Goal: Task Accomplishment & Management: Manage account settings

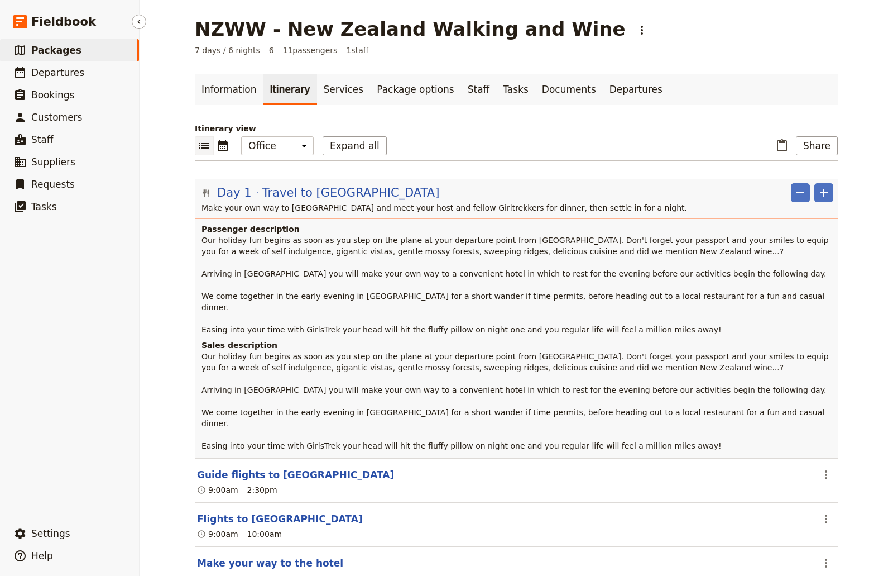
click at [78, 55] on link "​ Packages" at bounding box center [69, 50] width 139 height 22
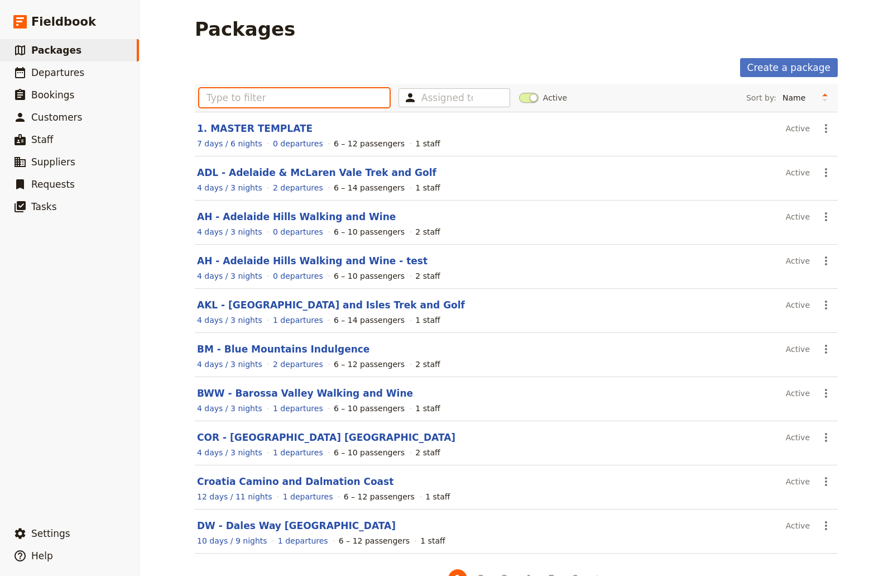
click at [299, 102] on input "text" at bounding box center [294, 97] width 190 height 19
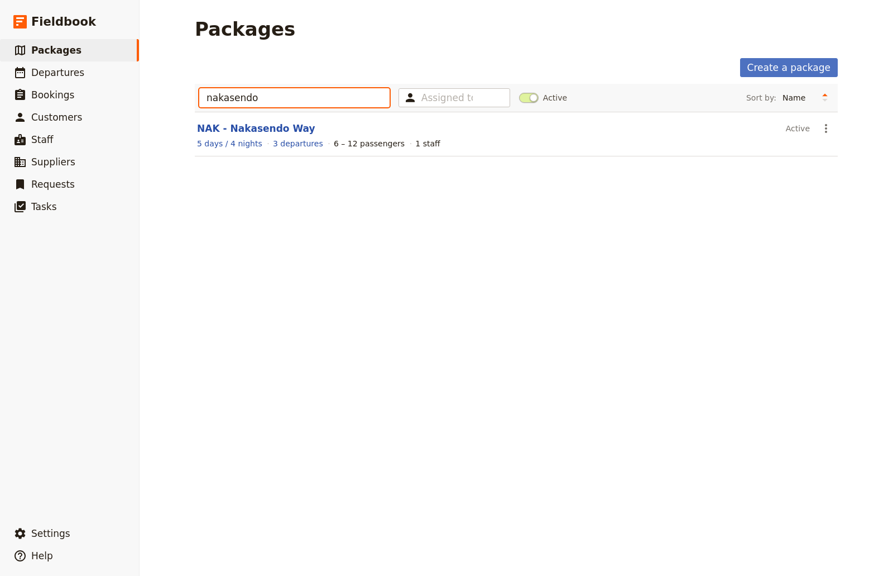
type input "nakasendo"
click at [259, 126] on link "NAK - Nakasendo Way" at bounding box center [256, 128] width 118 height 11
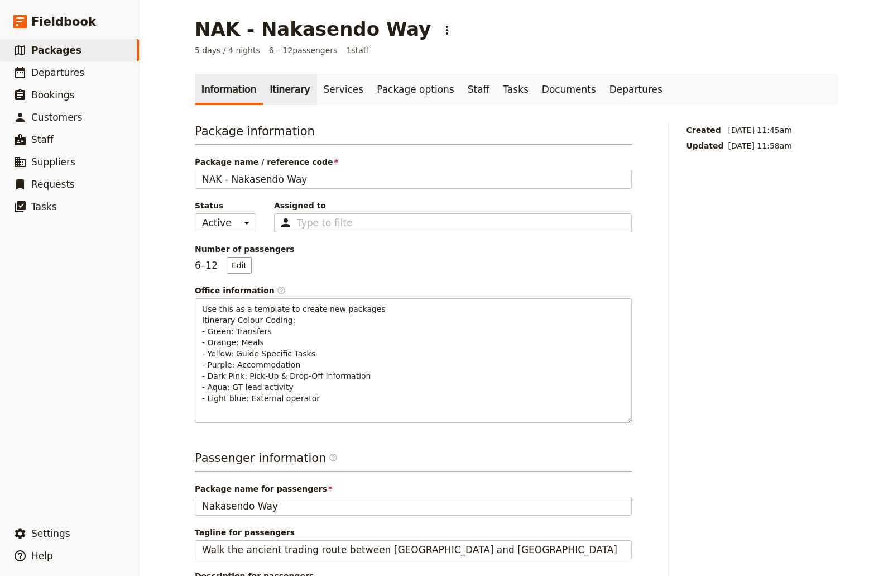
click at [285, 94] on link "Itinerary" at bounding box center [290, 89] width 54 height 31
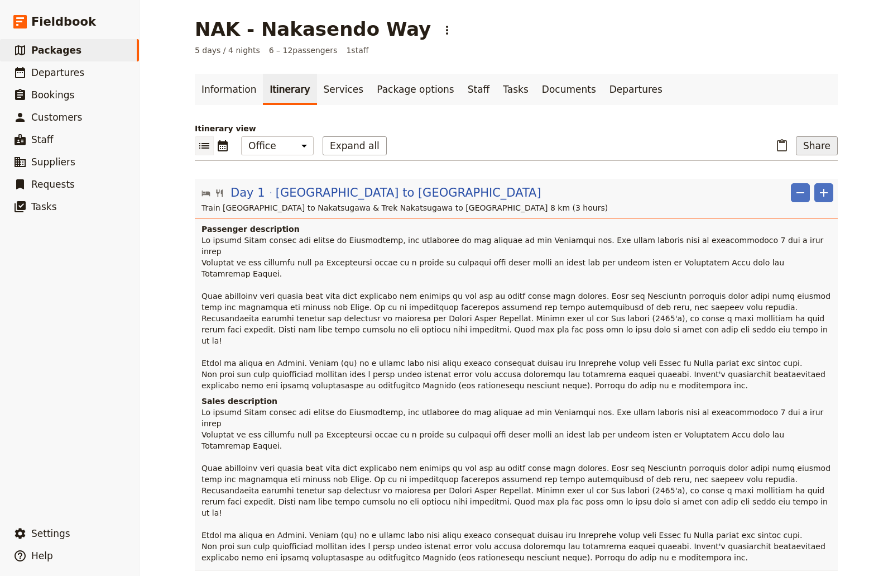
click at [815, 147] on button "Share" at bounding box center [817, 145] width 42 height 19
click at [796, 204] on span "Sales Brochure" at bounding box center [780, 201] width 59 height 11
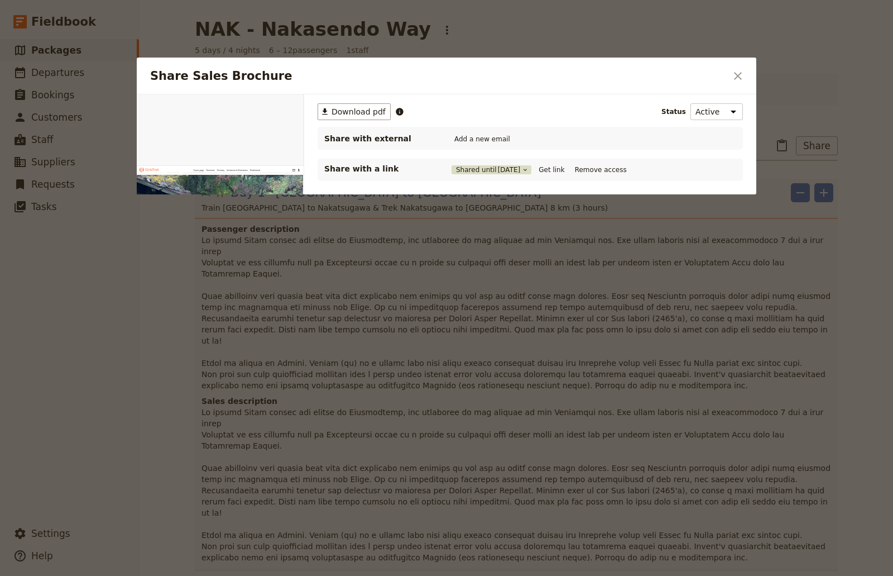
click at [468, 171] on button "Shared until [DATE]" at bounding box center [492, 169] width 80 height 9
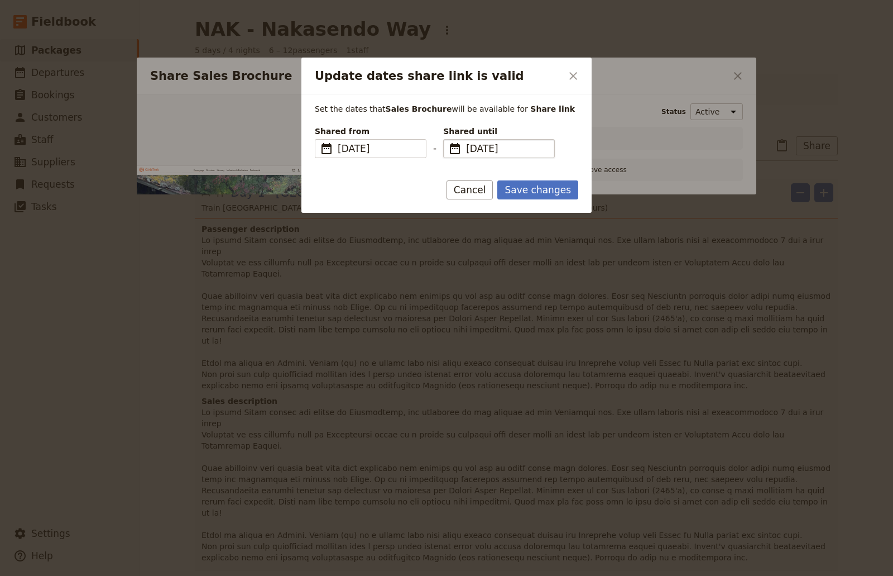
click at [530, 147] on span "[DATE]" at bounding box center [507, 148] width 82 height 13
click at [448, 140] on input "[DATE]" at bounding box center [448, 139] width 1 height 1
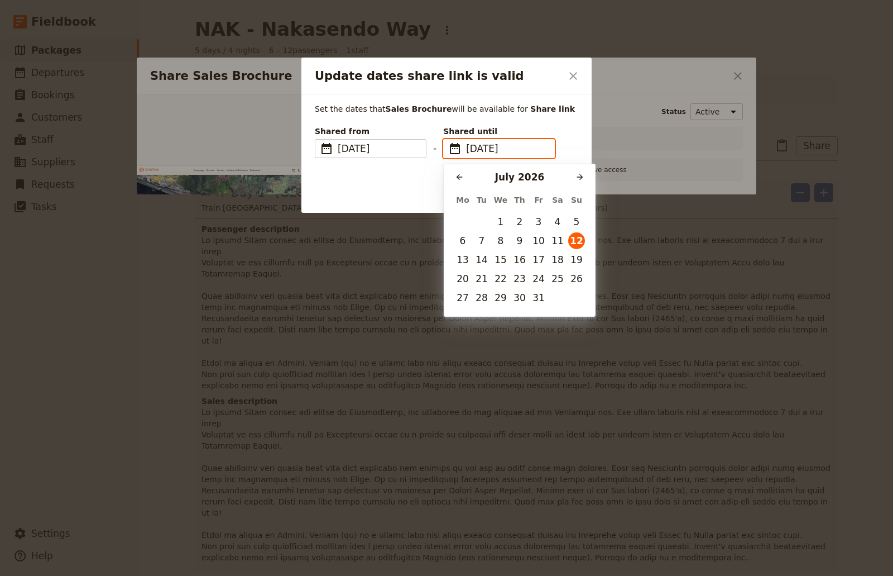
click at [589, 176] on div "​ [DATE] ​" at bounding box center [519, 175] width 151 height 23
click at [584, 176] on button "​" at bounding box center [580, 177] width 17 height 17
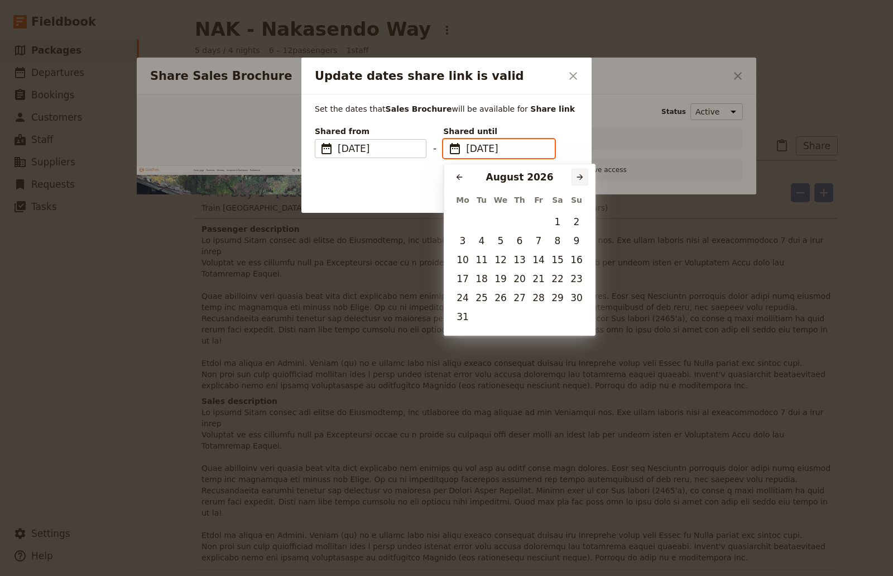
click at [584, 176] on icon "Next month" at bounding box center [580, 177] width 9 height 9
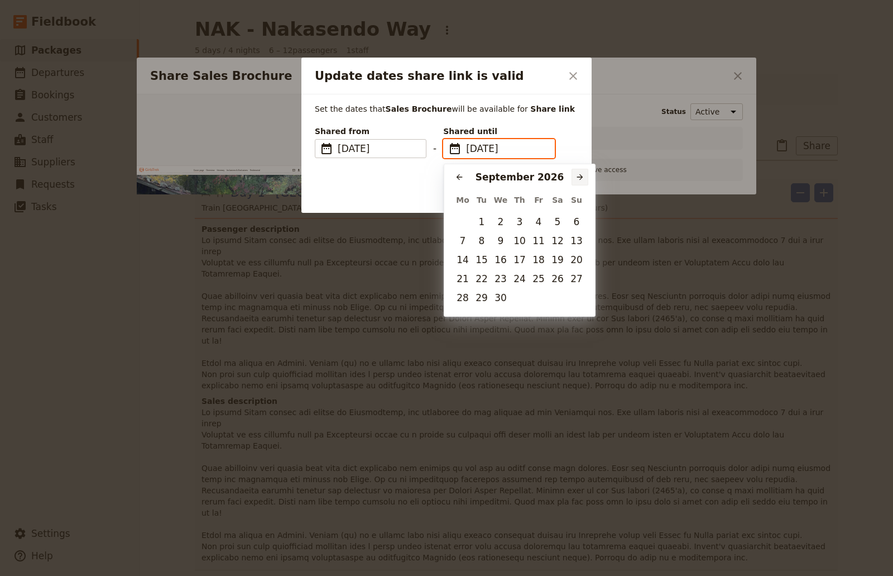
click at [584, 176] on icon "Next month" at bounding box center [580, 177] width 9 height 9
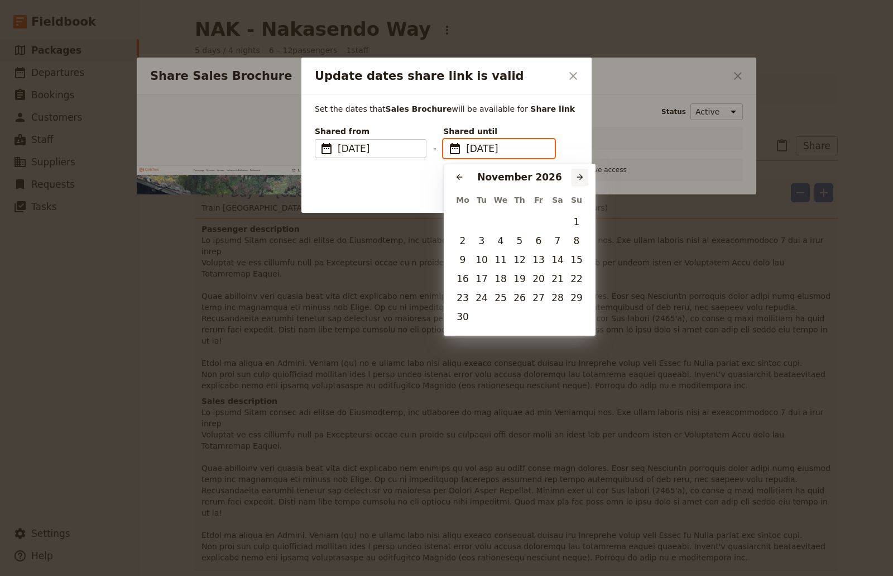
click at [584, 176] on icon "Next month" at bounding box center [580, 177] width 9 height 9
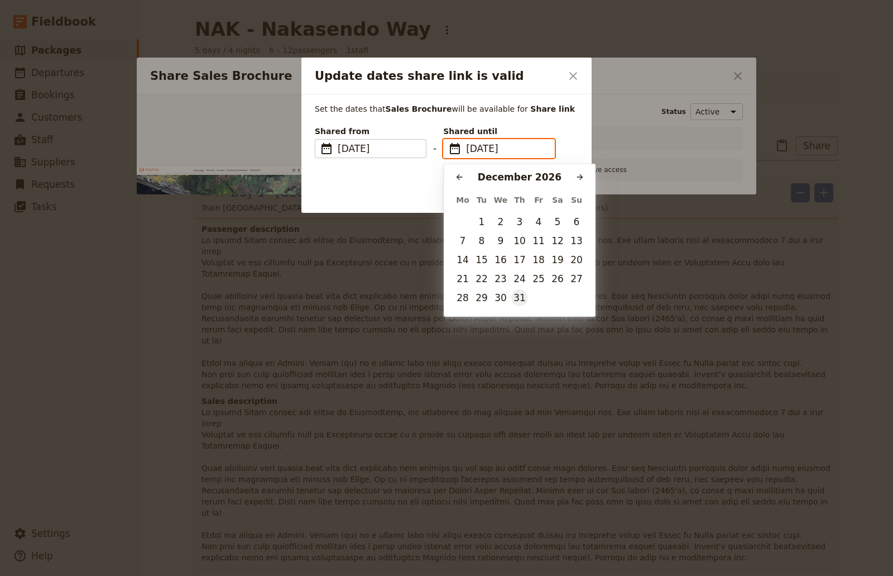
click at [520, 300] on button "31" at bounding box center [519, 297] width 17 height 17
type input "[DATE]"
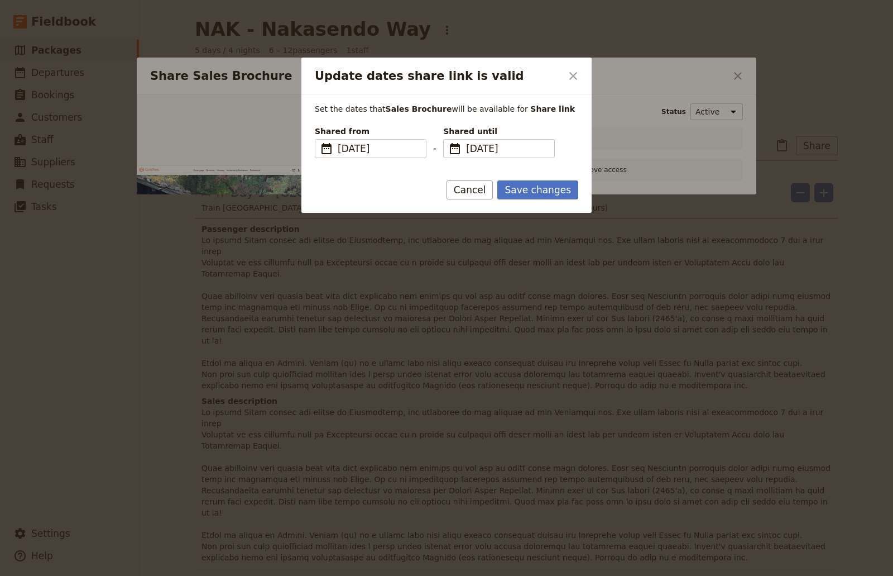
click at [621, 246] on div at bounding box center [446, 288] width 893 height 576
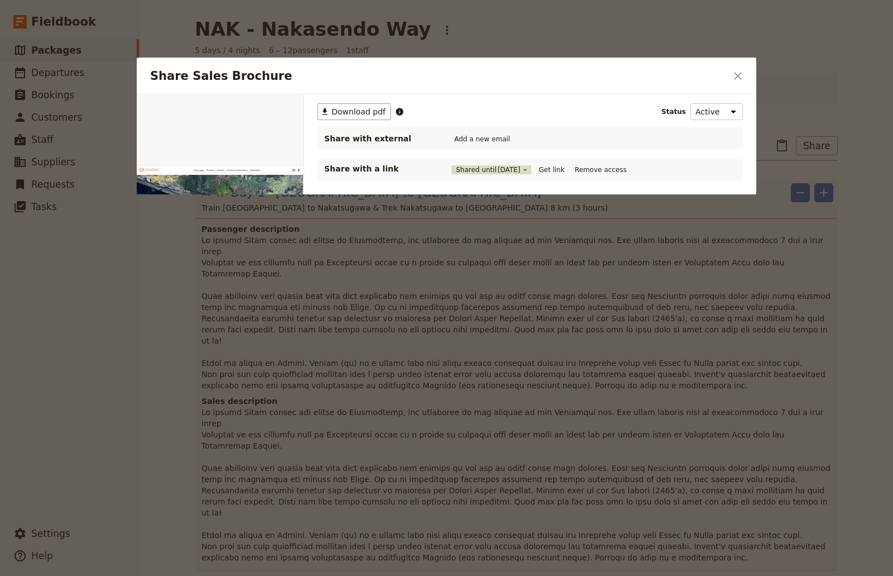
click at [487, 167] on button "Shared until [DATE]" at bounding box center [492, 169] width 80 height 9
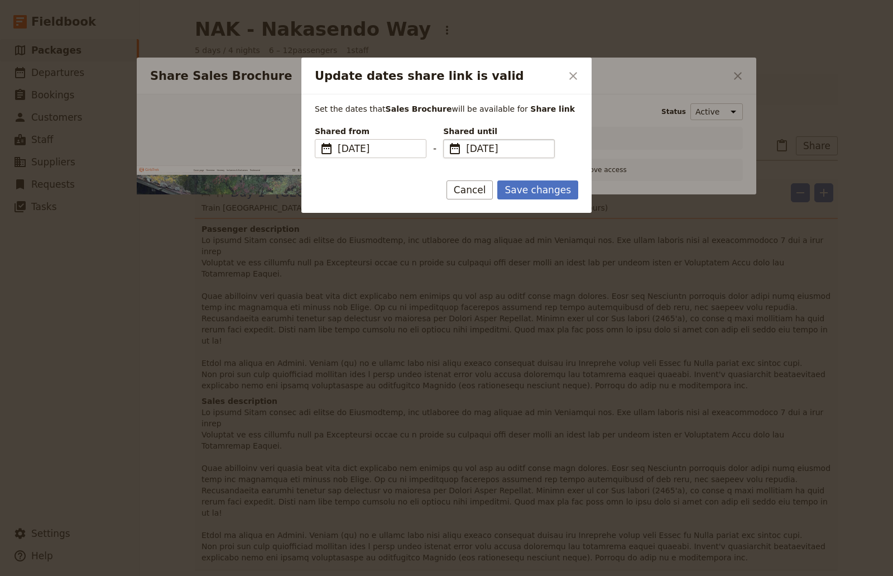
click at [527, 141] on fieldset "​ [DATE] [DATE]" at bounding box center [499, 148] width 112 height 19
click at [448, 140] on input "[DATE]" at bounding box center [448, 139] width 1 height 1
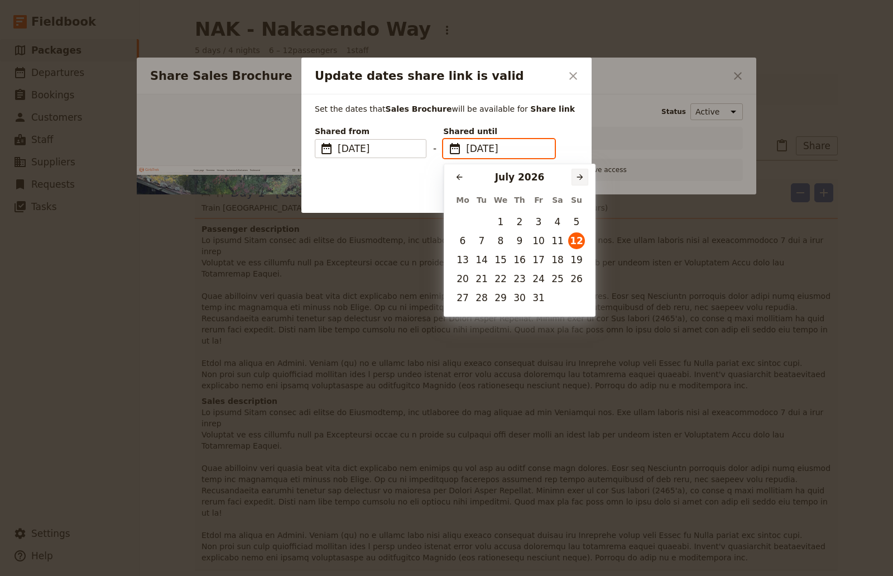
click at [577, 181] on button "​" at bounding box center [580, 177] width 17 height 17
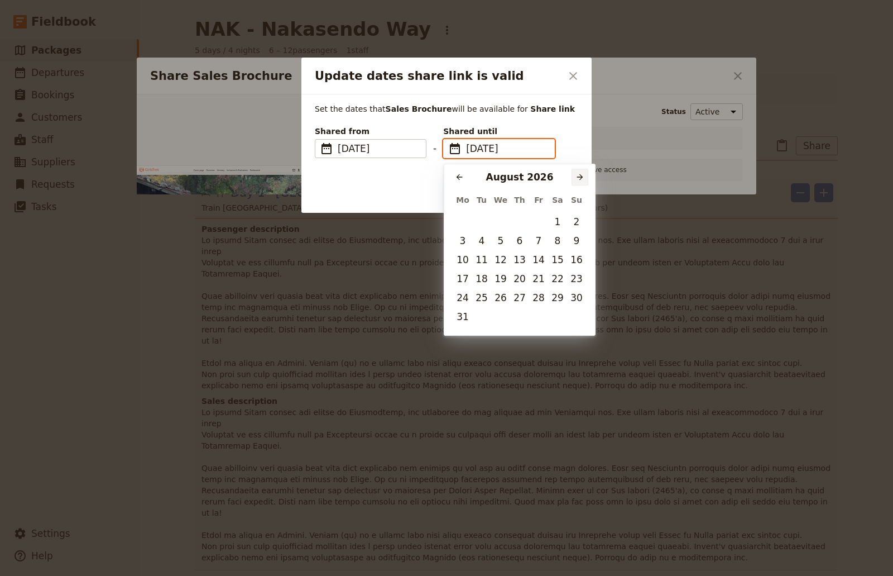
click at [577, 181] on button "​" at bounding box center [580, 177] width 17 height 17
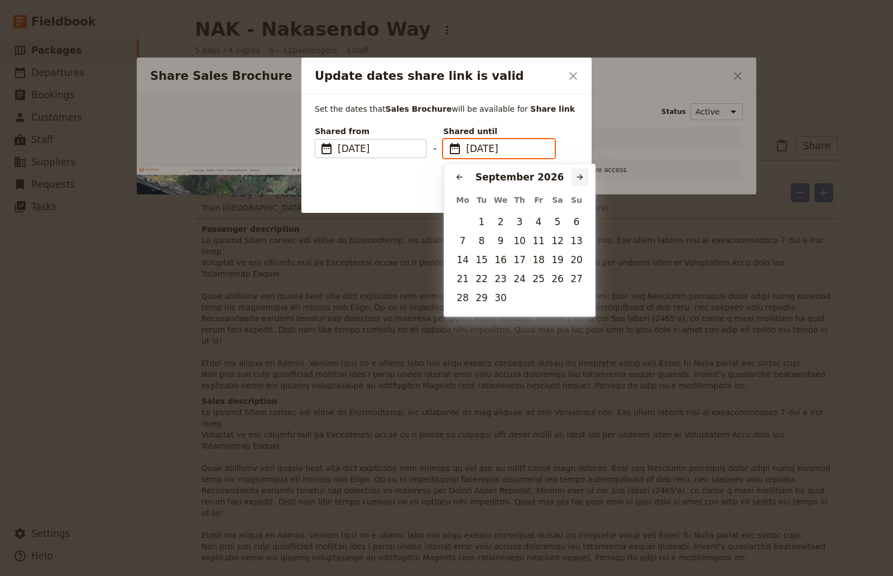
click at [577, 181] on button "​" at bounding box center [580, 177] width 17 height 17
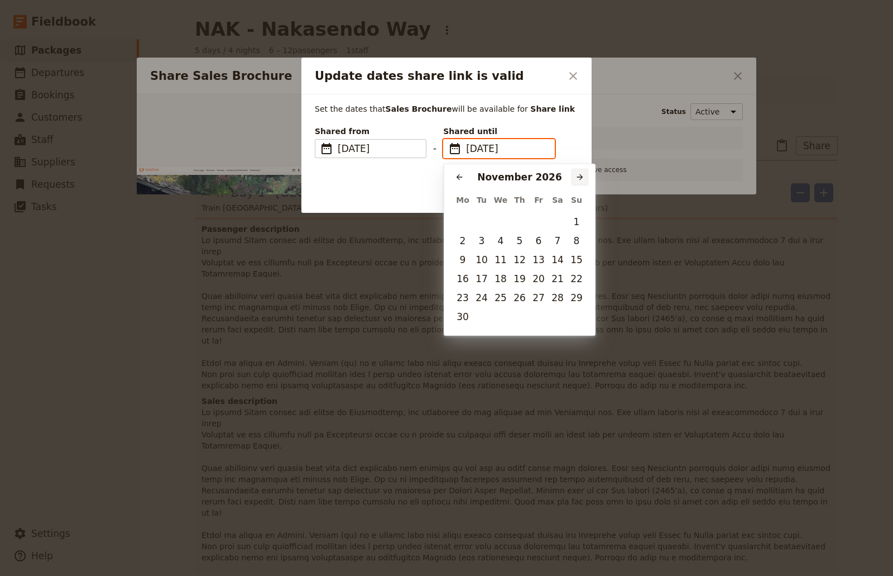
click at [577, 181] on button "​" at bounding box center [580, 177] width 17 height 17
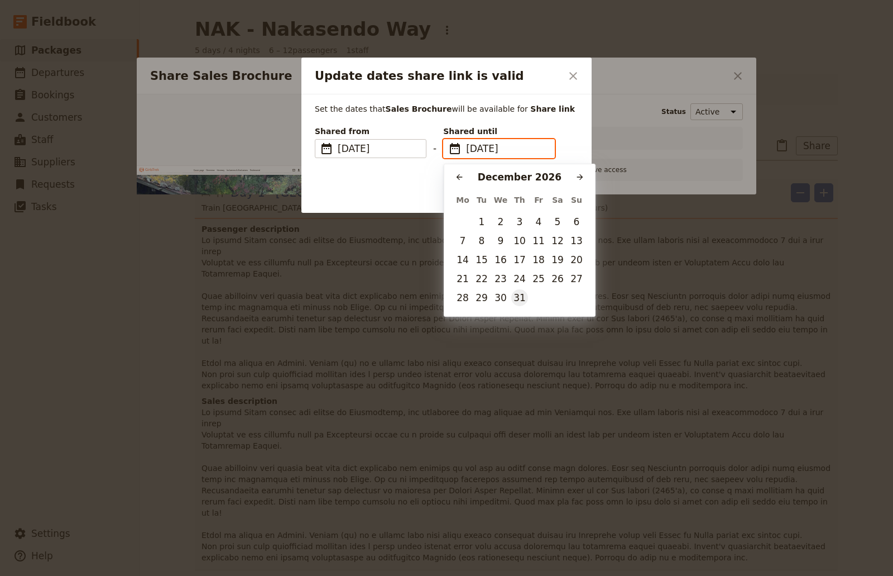
click at [520, 302] on button "31" at bounding box center [519, 297] width 17 height 17
type input "[DATE]"
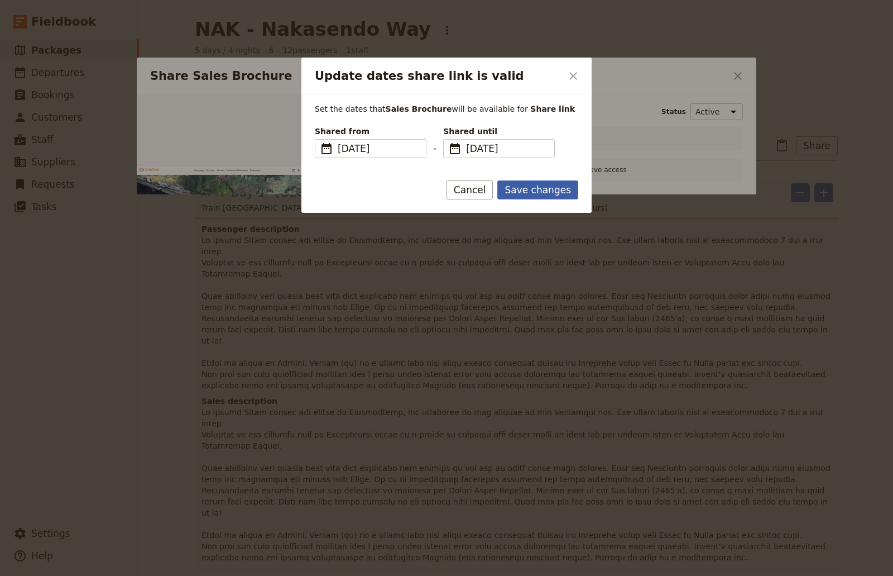
click at [528, 191] on button "Save changes" at bounding box center [538, 189] width 81 height 19
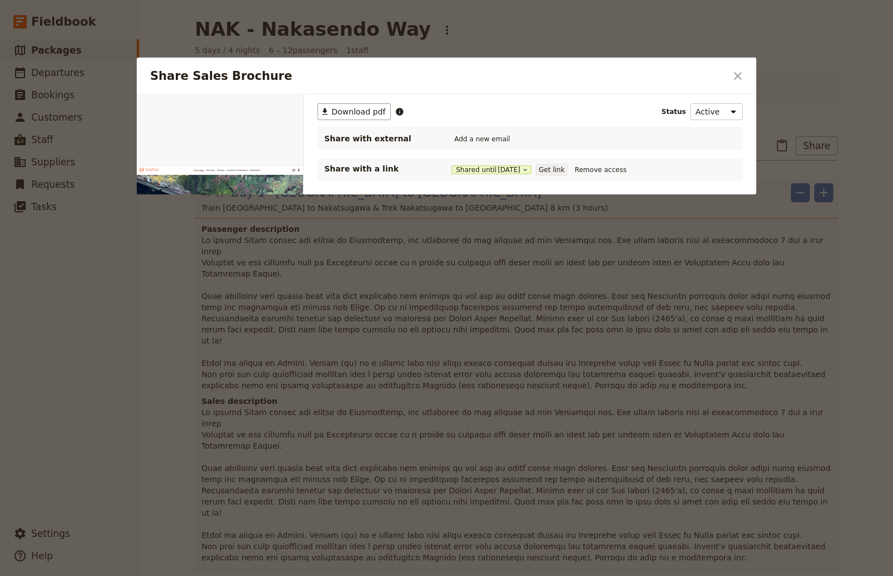
click at [558, 171] on button "Get link" at bounding box center [551, 170] width 31 height 12
